Goal: Task Accomplishment & Management: Use online tool/utility

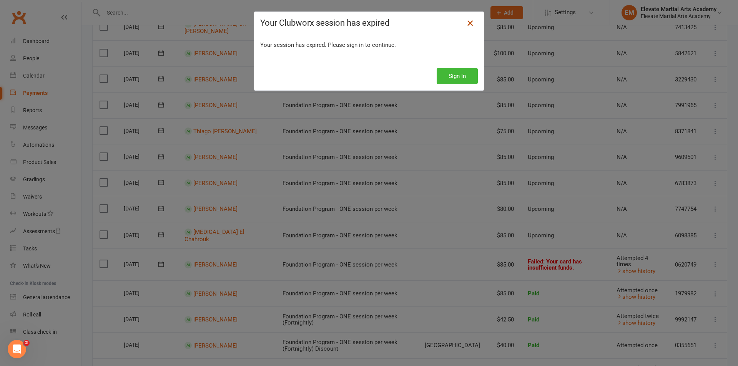
click at [467, 22] on icon at bounding box center [469, 22] width 9 height 9
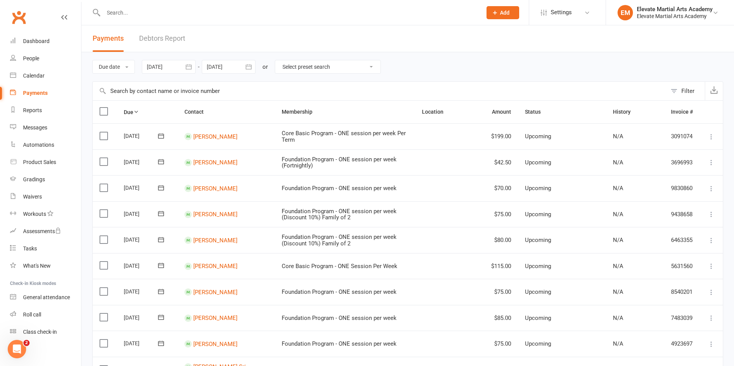
click at [193, 66] on icon "button" at bounding box center [189, 67] width 8 height 8
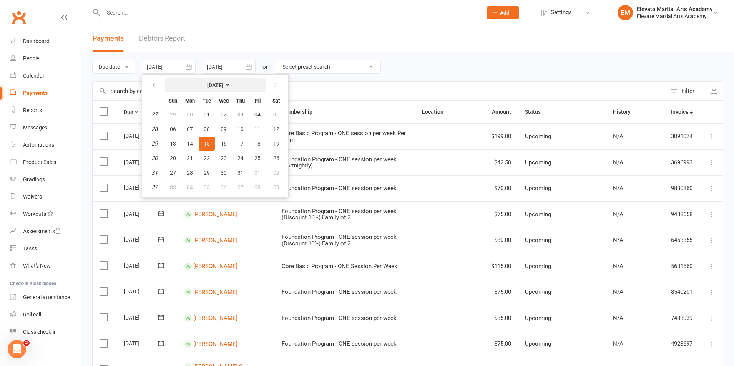
click at [223, 82] on strong "July 2025" at bounding box center [215, 85] width 16 height 6
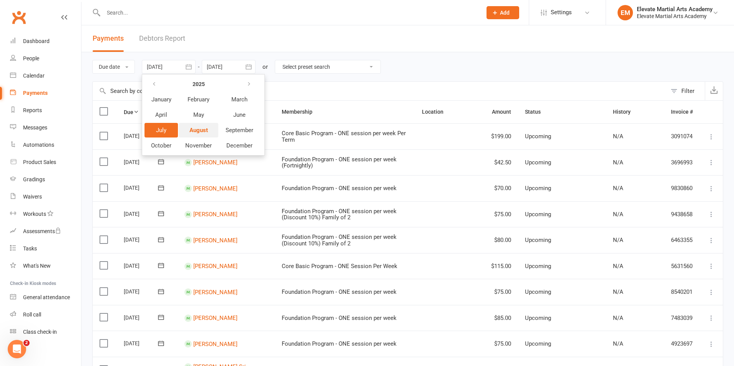
click at [204, 130] on span "August" at bounding box center [198, 130] width 18 height 7
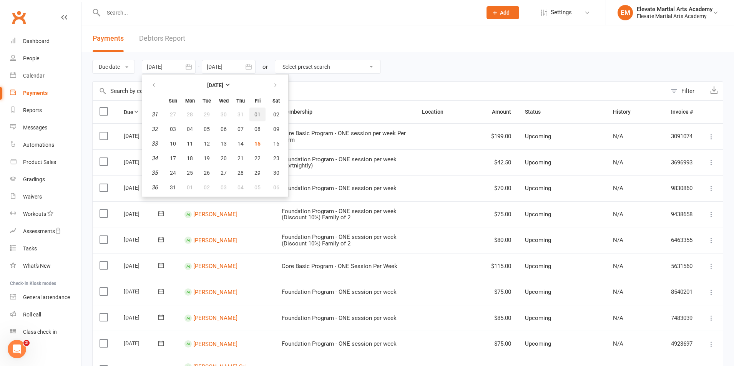
click at [265, 117] on button "01" at bounding box center [257, 115] width 16 height 14
type input "01 Aug 2025"
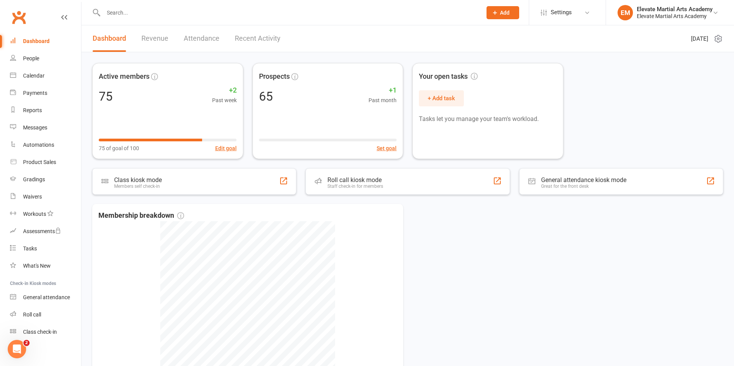
click at [148, 11] on input "text" at bounding box center [288, 12] width 375 height 11
click at [33, 95] on div "Payments" at bounding box center [35, 93] width 24 height 6
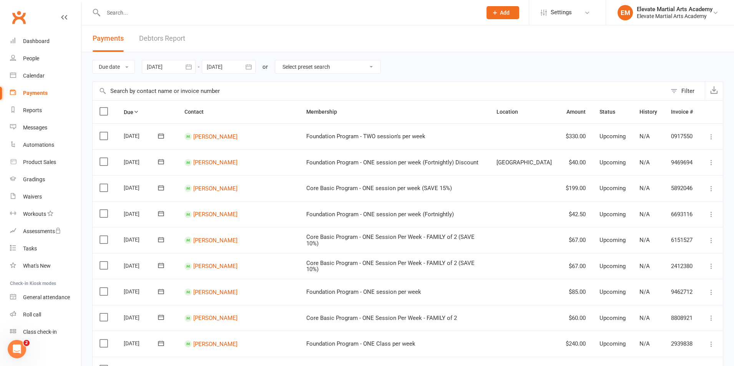
click at [185, 67] on button "button" at bounding box center [189, 67] width 14 height 14
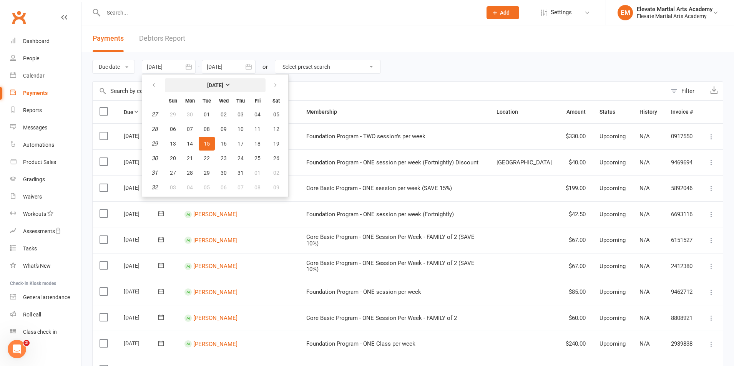
click at [223, 85] on strong "[DATE]" at bounding box center [215, 85] width 16 height 6
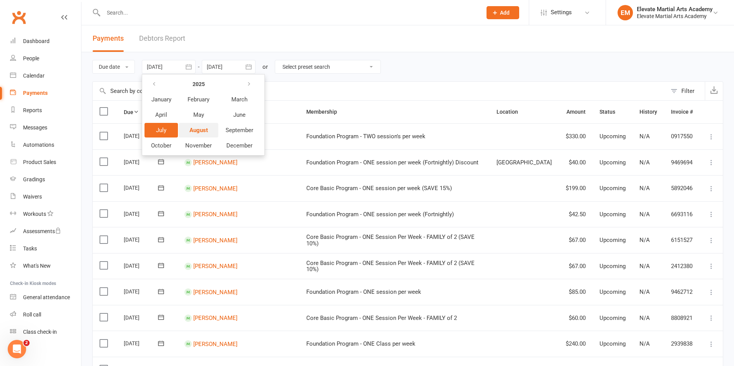
click at [204, 127] on span "August" at bounding box center [198, 130] width 18 height 7
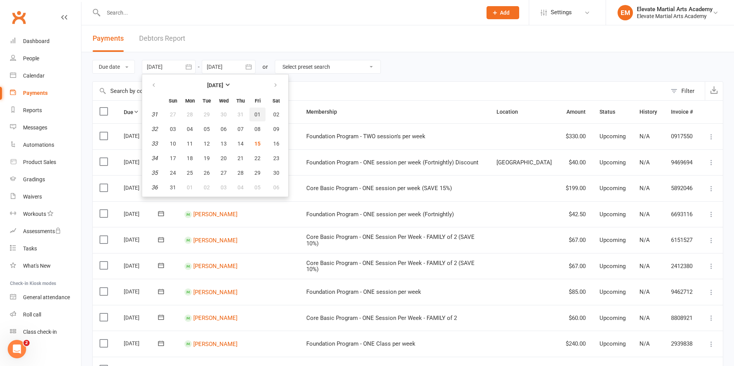
click at [255, 115] on span "01" at bounding box center [257, 114] width 6 height 6
type input "01 Aug 2025"
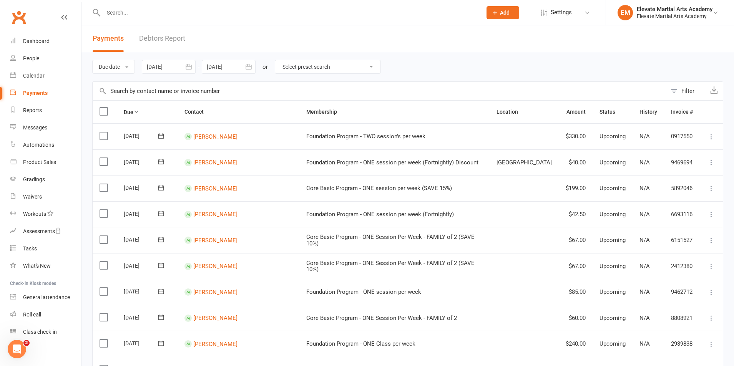
click at [248, 70] on icon "button" at bounding box center [249, 67] width 8 height 8
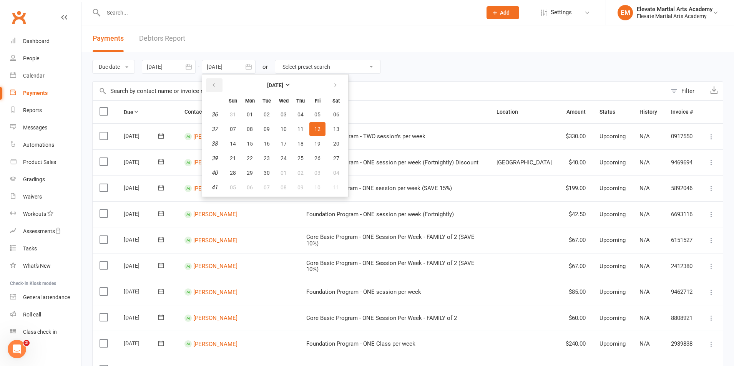
click at [215, 85] on icon "button" at bounding box center [213, 85] width 5 height 6
click at [233, 187] on span "31" at bounding box center [233, 187] width 6 height 6
type input "31 Aug 2025"
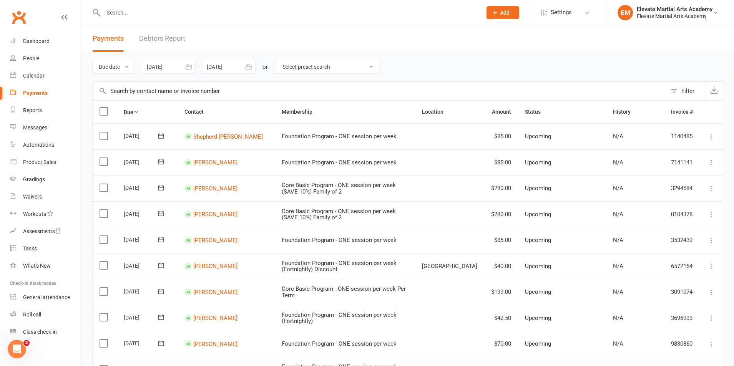
click at [187, 66] on icon "button" at bounding box center [189, 66] width 6 height 5
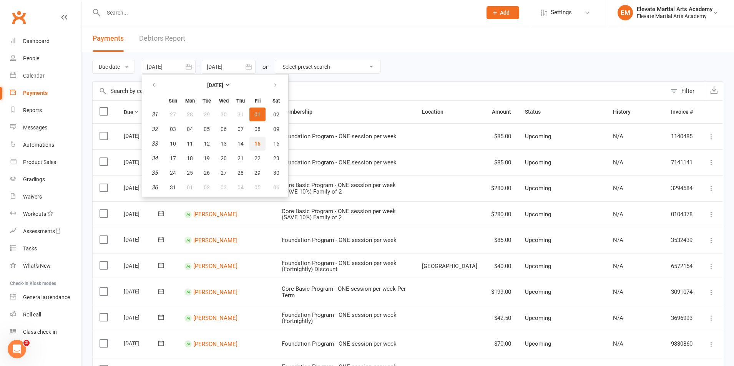
click at [259, 143] on span "15" at bounding box center [257, 144] width 6 height 6
type input "15 Aug 2025"
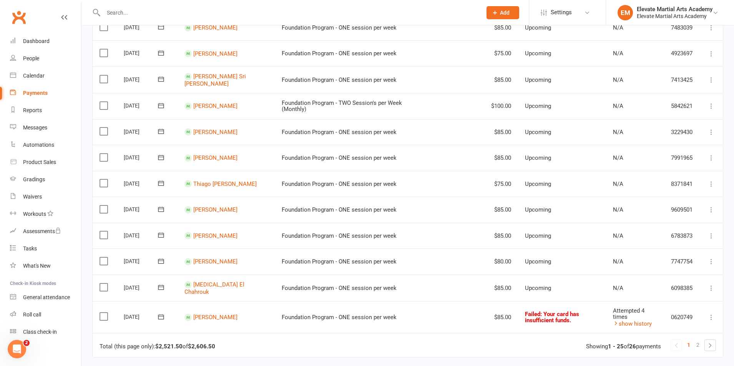
scroll to position [448, 0]
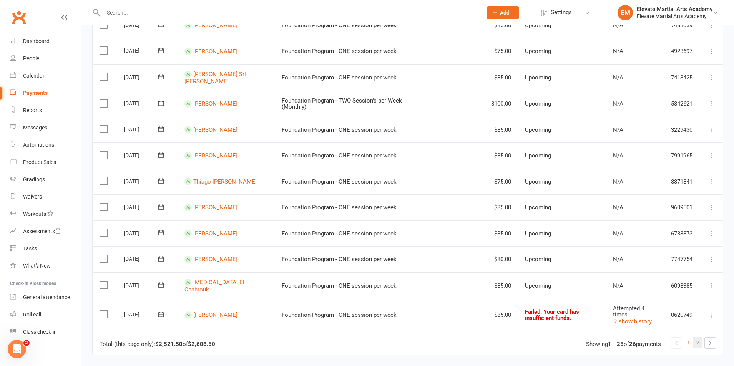
click at [698, 342] on span "2" at bounding box center [697, 342] width 3 height 11
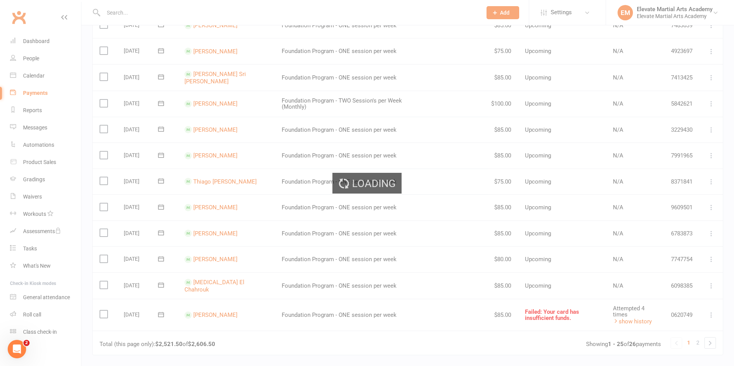
scroll to position [0, 0]
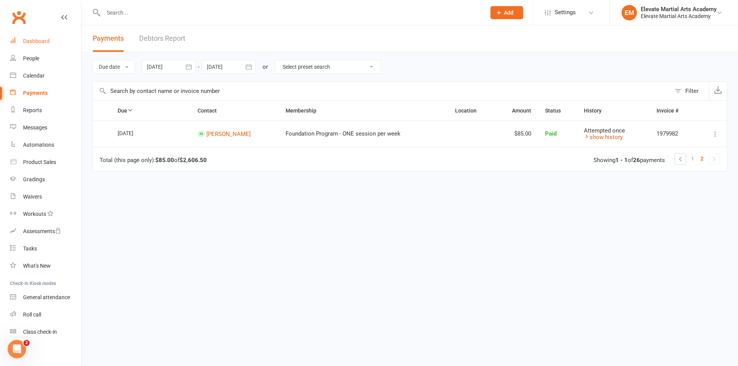
click at [39, 43] on div "Dashboard" at bounding box center [36, 41] width 27 height 6
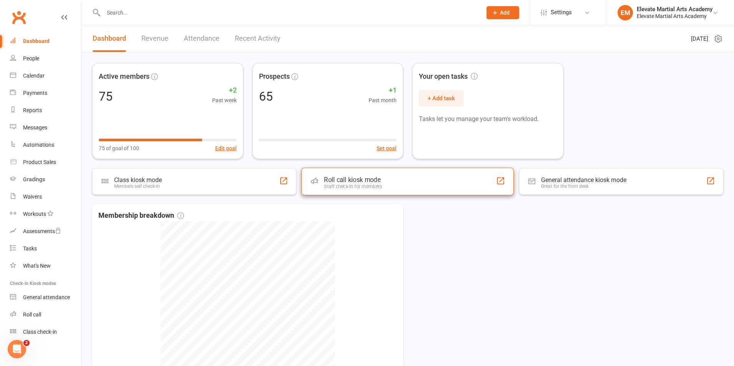
click at [355, 184] on div "Staff check-in for members" at bounding box center [353, 187] width 58 height 6
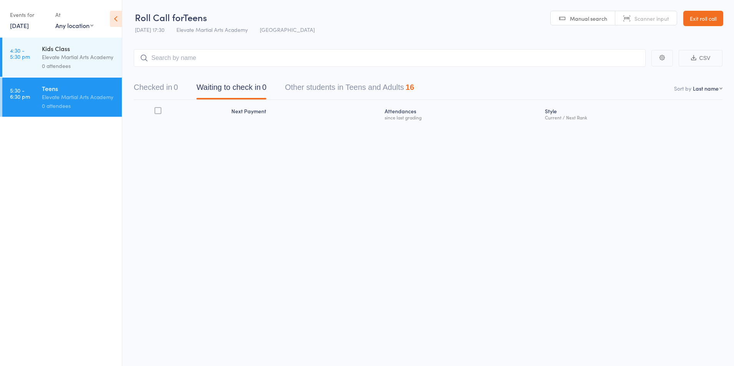
click at [85, 25] on select "Any location [GEOGRAPHIC_DATA]" at bounding box center [74, 25] width 38 height 8
select select "0"
click at [55, 21] on select "Any location [GEOGRAPHIC_DATA]" at bounding box center [74, 25] width 38 height 8
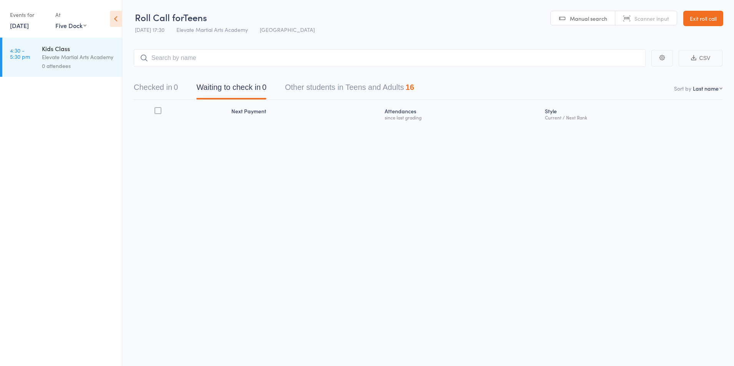
click at [55, 61] on div "Elevate Martial Arts Academy" at bounding box center [78, 57] width 73 height 9
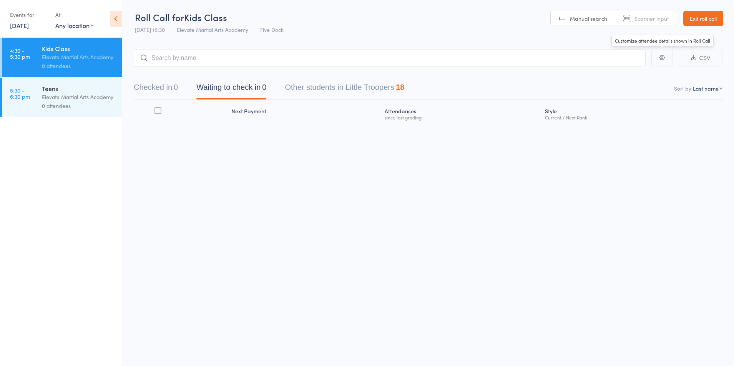
click at [713, 16] on link "Exit roll call" at bounding box center [703, 18] width 40 height 15
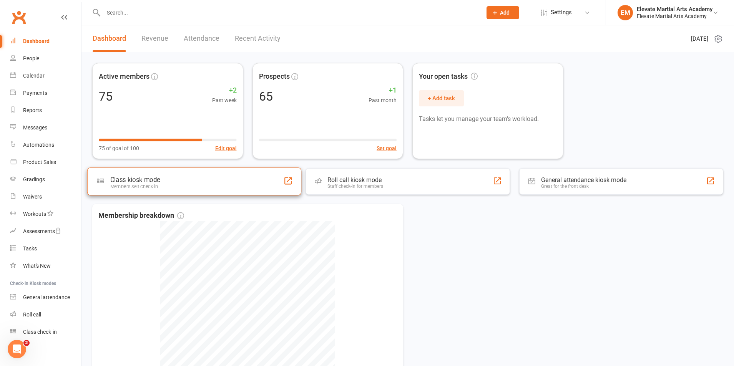
click at [143, 182] on div "Class kiosk mode" at bounding box center [135, 180] width 50 height 8
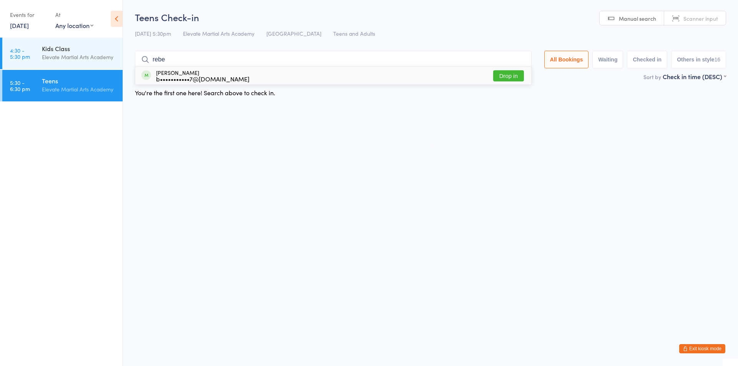
drag, startPoint x: 161, startPoint y: 56, endPoint x: 152, endPoint y: 55, distance: 9.3
click at [152, 55] on input "rebe" at bounding box center [333, 60] width 397 height 18
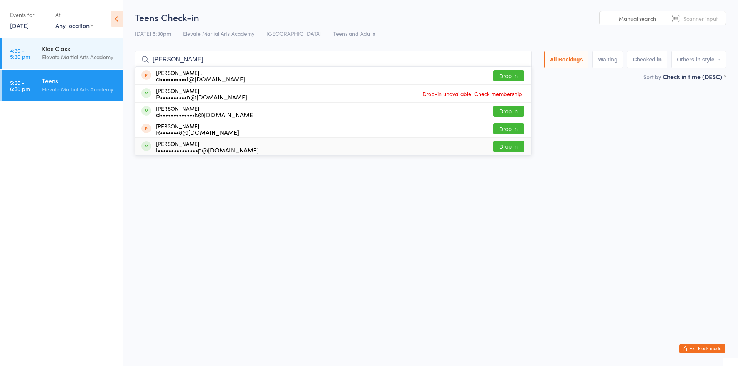
type input "anna"
click at [212, 237] on html "You have now entered Kiosk Mode. Members will be able to check themselves in us…" at bounding box center [369, 183] width 738 height 366
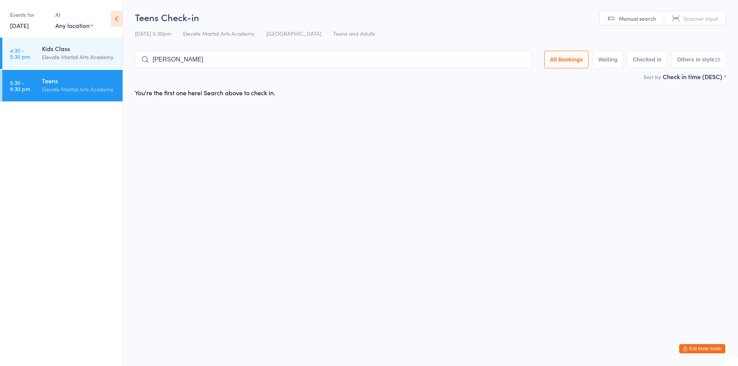
click at [91, 24] on select "Any location Five Dock" at bounding box center [74, 25] width 38 height 8
click at [692, 348] on button "Exit kiosk mode" at bounding box center [702, 348] width 46 height 9
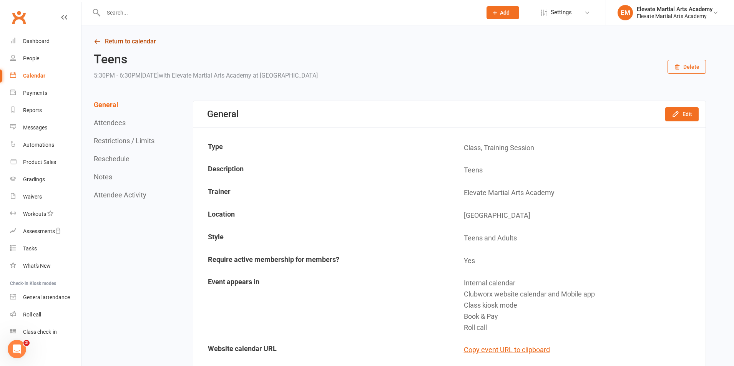
click at [98, 45] on link "Return to calendar" at bounding box center [400, 41] width 612 height 11
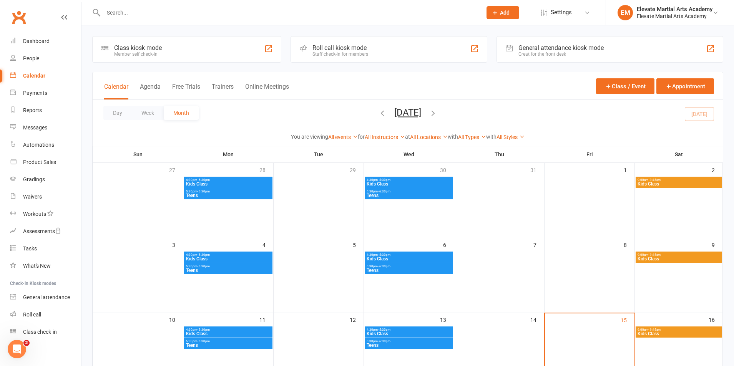
click at [38, 75] on div "Calendar" at bounding box center [34, 76] width 22 height 6
click at [33, 43] on div "Dashboard" at bounding box center [36, 41] width 27 height 6
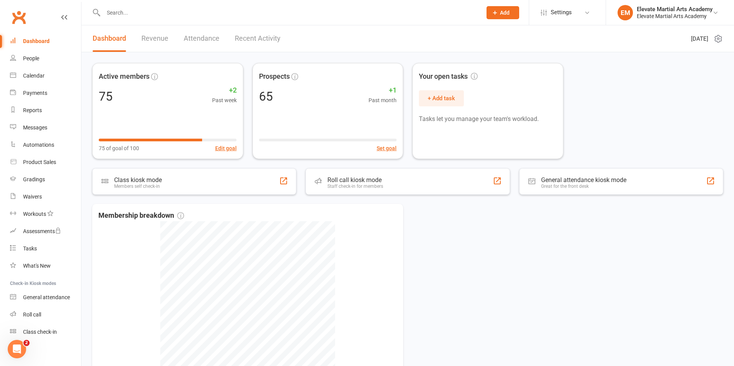
click at [126, 15] on input "text" at bounding box center [288, 12] width 375 height 11
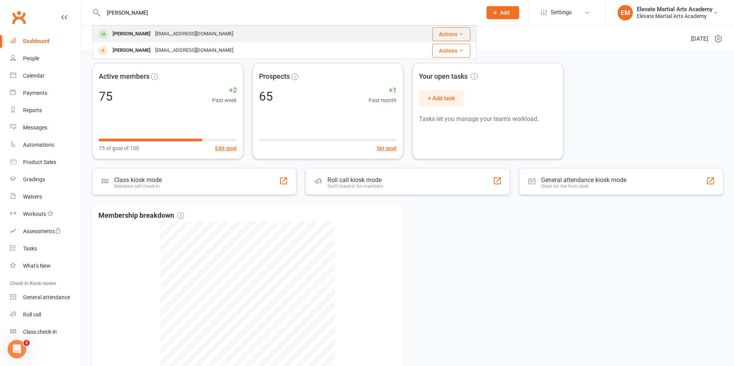
type input "[PERSON_NAME]"
click at [166, 34] on div "[EMAIL_ADDRESS][DOMAIN_NAME]" at bounding box center [194, 33] width 83 height 11
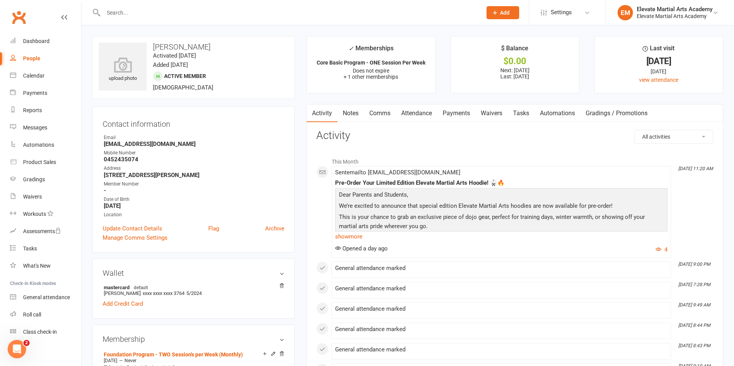
click at [412, 112] on link "Attendance" at bounding box center [417, 114] width 42 height 18
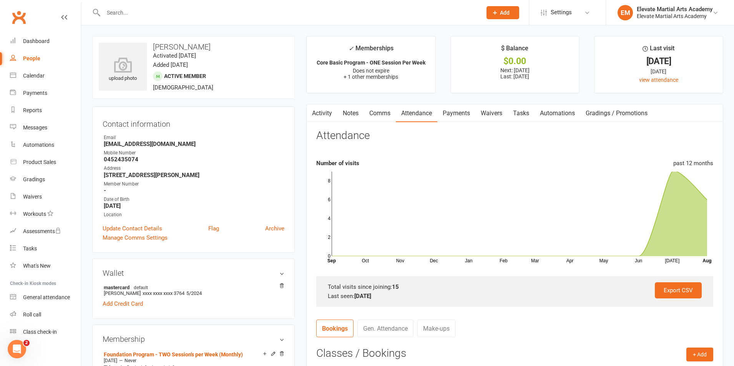
click at [400, 334] on link "Gen. Attendance" at bounding box center [385, 329] width 56 height 18
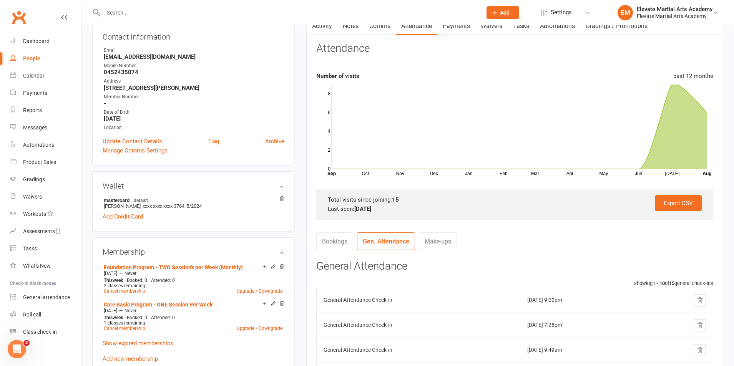
scroll to position [90, 0]
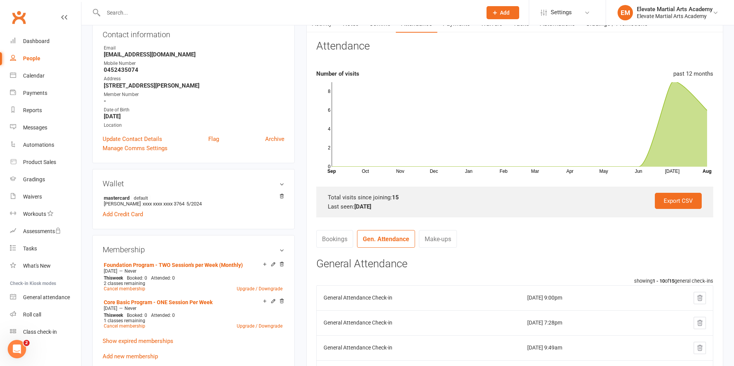
click at [439, 235] on link "Make-ups" at bounding box center [438, 239] width 38 height 18
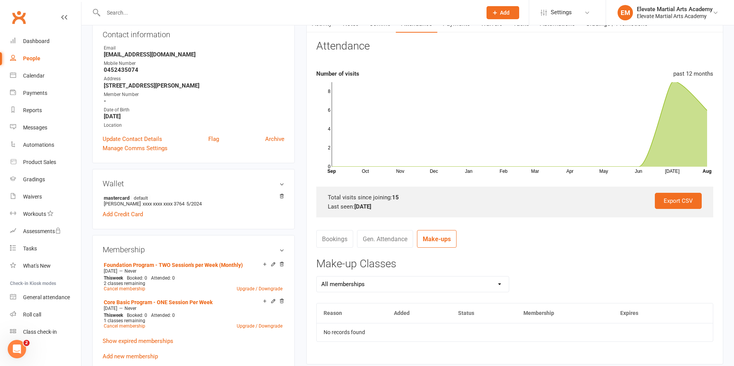
click at [392, 239] on link "Gen. Attendance" at bounding box center [385, 239] width 56 height 18
